Goal: Find contact information: Find contact information

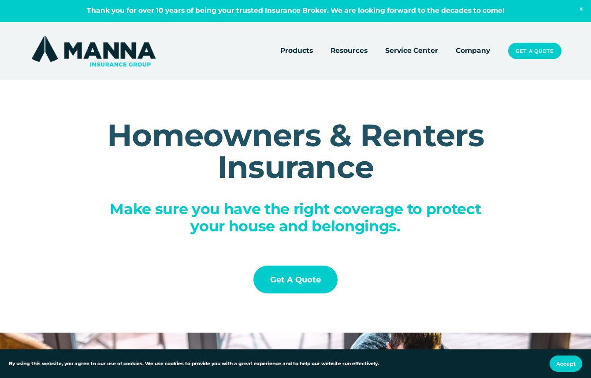
click at [395, 50] on link "Service Center" at bounding box center [411, 51] width 53 height 12
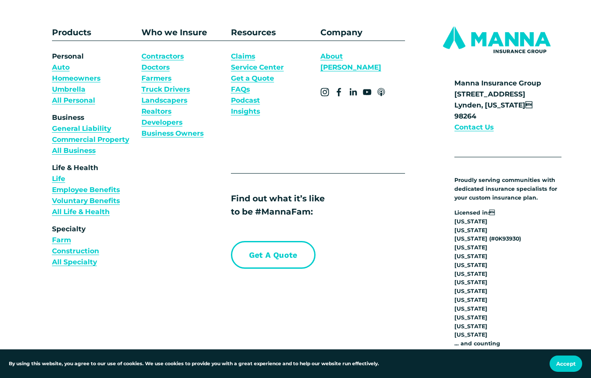
scroll to position [2856, 0]
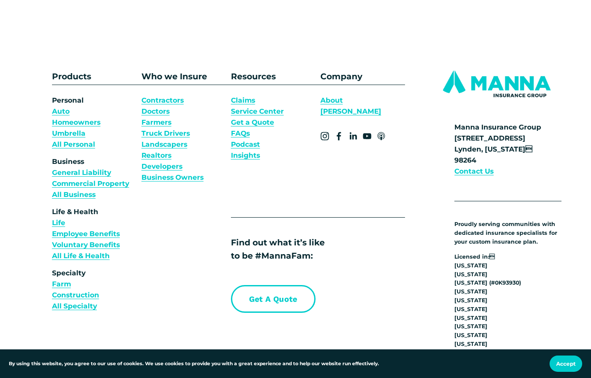
click at [474, 175] on strong "Contact Us" at bounding box center [473, 171] width 39 height 8
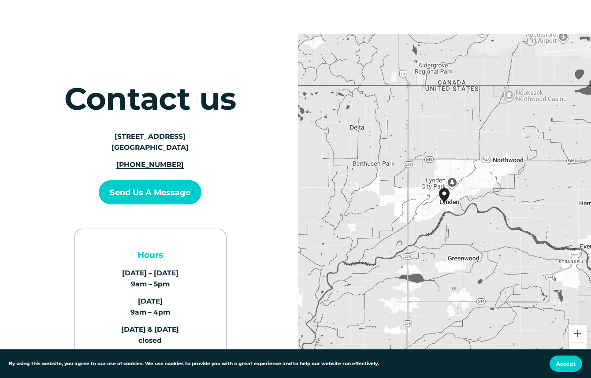
scroll to position [88, 0]
